Goal: Information Seeking & Learning: Learn about a topic

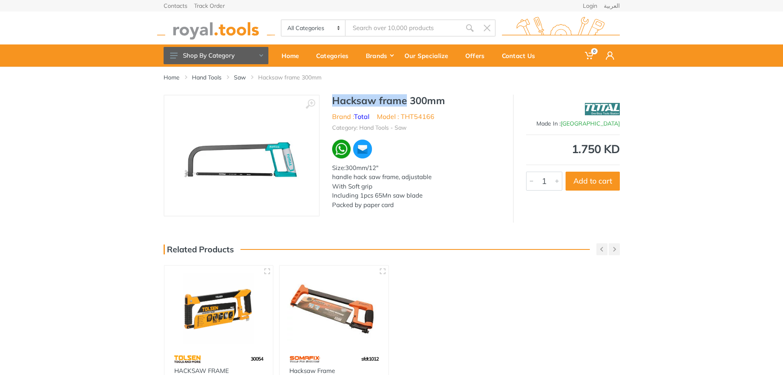
drag, startPoint x: 333, startPoint y: 100, endPoint x: 405, endPoint y: 99, distance: 71.9
click at [405, 99] on h1 "Hacksaw frame 300mm" at bounding box center [416, 101] width 169 height 12
drag, startPoint x: 443, startPoint y: 100, endPoint x: 330, endPoint y: 98, distance: 113.1
click at [330, 98] on div "Hacksaw frame 300mm Brand : Total Model : THT54166 Category: Hand Tools - Saw S…" at bounding box center [416, 155] width 193 height 120
copy h1 "Hacksaw frame 300mm"
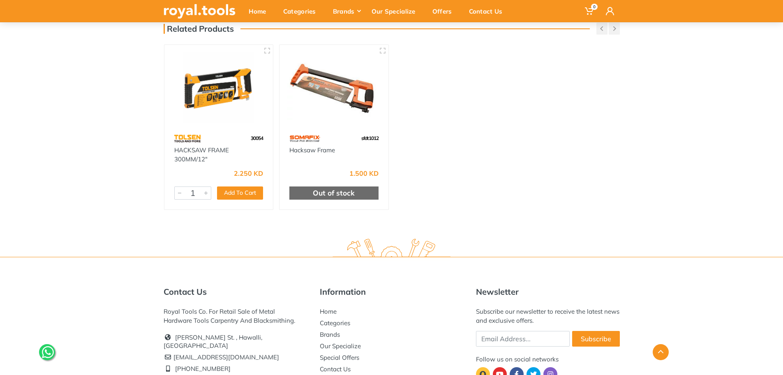
scroll to position [206, 0]
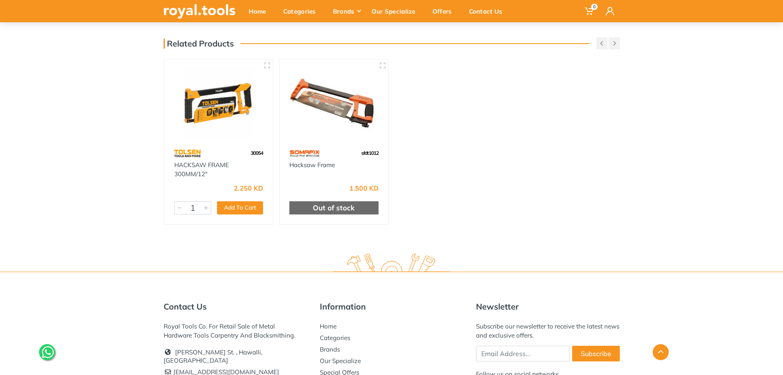
click at [245, 109] on img at bounding box center [219, 102] width 94 height 70
